Goal: Transaction & Acquisition: Obtain resource

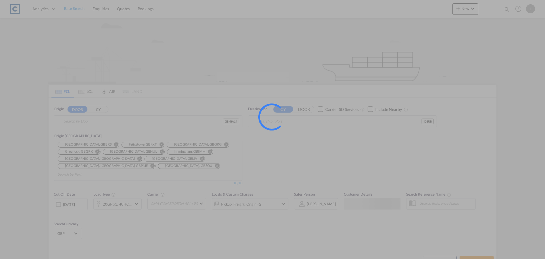
type input "GB-BA14, [GEOGRAPHIC_DATA]"
type input "Surabaya, IDSUB"
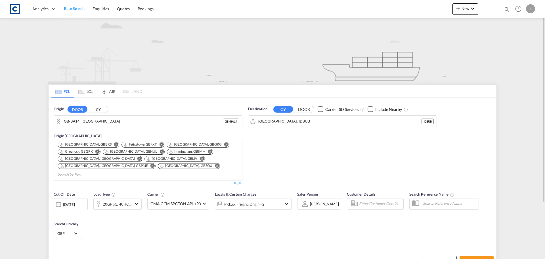
click at [71, 201] on div "26 Aug 2025" at bounding box center [69, 203] width 12 height 5
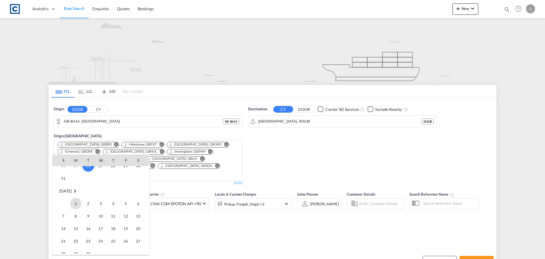
click at [73, 205] on span "1" at bounding box center [75, 203] width 11 height 11
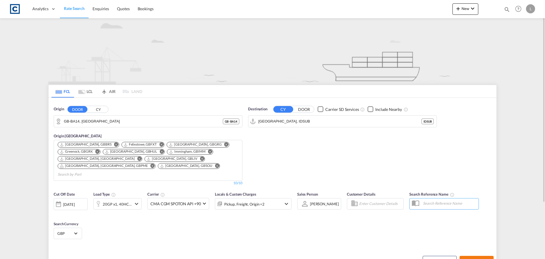
click at [470, 258] on span "Search Rates" at bounding box center [476, 260] width 27 height 5
type input "BA14 to IDSUB / 1 Sep 2025"
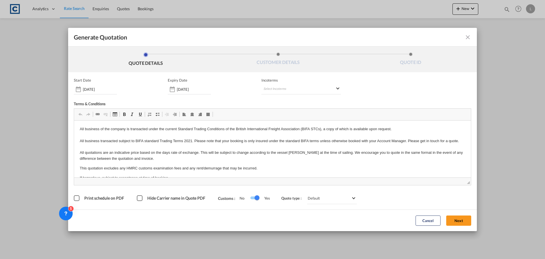
click at [461, 220] on button "Next" at bounding box center [458, 220] width 25 height 10
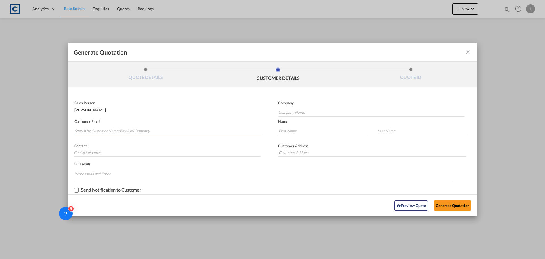
click at [158, 132] on input "Search by Customer Name/Email Id/Company" at bounding box center [168, 130] width 187 height 9
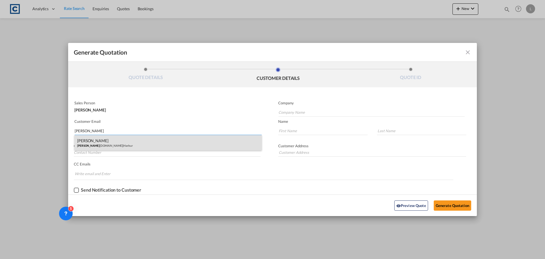
type input "tony@har"
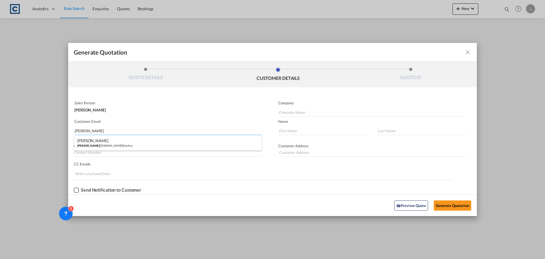
click at [120, 141] on div "Tony Hayfield tony@Har bur.co.uk | Harbur" at bounding box center [167, 142] width 187 height 15
type input "Harbur"
type input "tony@Harbur.co.uk"
type input "Tony"
type input "Hayfield"
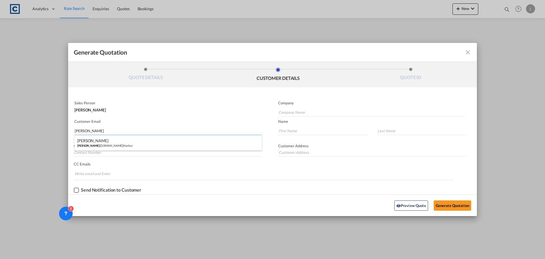
type input "01394 674788"
type input "19-21 Schneider Close, Felixstowe, IP11 3BQ"
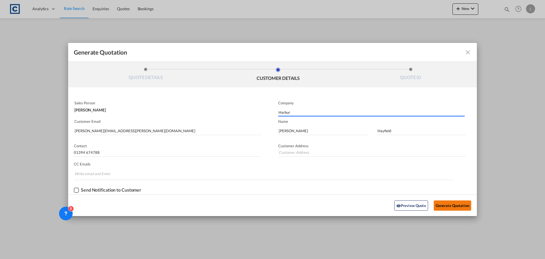
click at [444, 205] on button "Generate Quotation" at bounding box center [452, 205] width 37 height 10
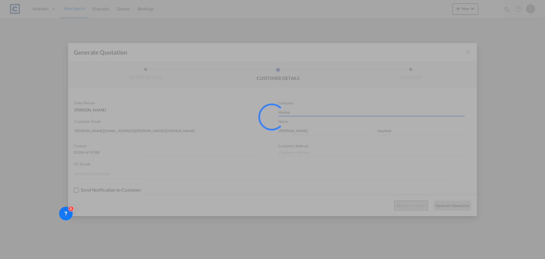
type input "19-21 Schneider Close, Felixstowe, IP11 3BQ"
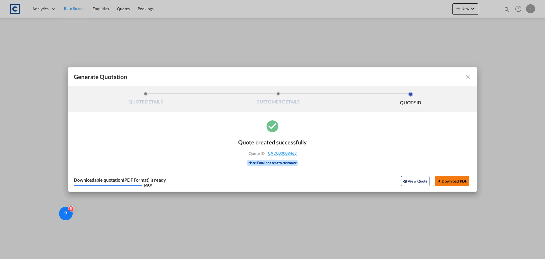
click at [458, 180] on button "Download PDF" at bounding box center [452, 181] width 34 height 10
click at [466, 75] on md-icon "icon-close fg-AAA8AD cursor m-0" at bounding box center [467, 76] width 7 height 7
